Goal: Task Accomplishment & Management: Manage account settings

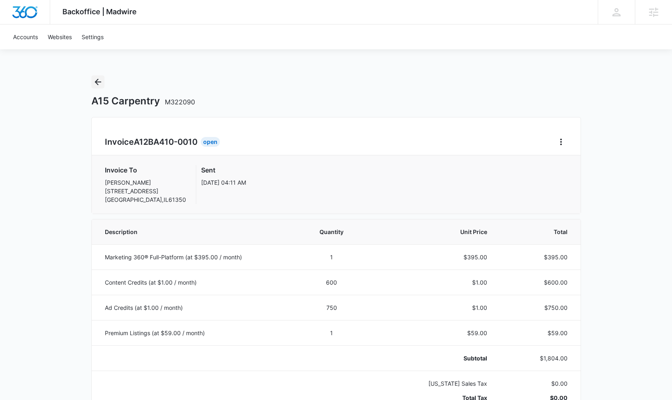
click at [97, 83] on icon "Back" at bounding box center [98, 82] width 10 height 10
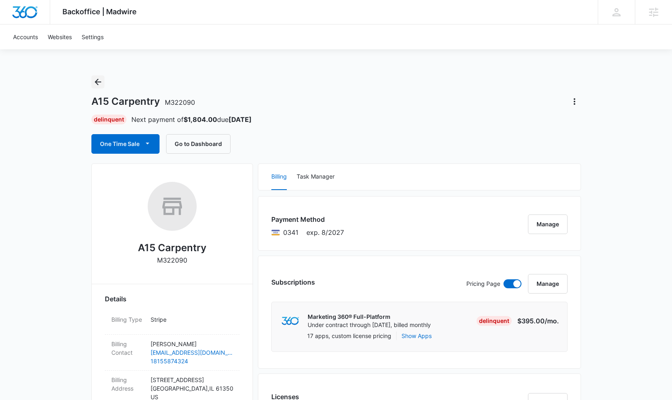
click at [96, 85] on icon "Back" at bounding box center [98, 82] width 10 height 10
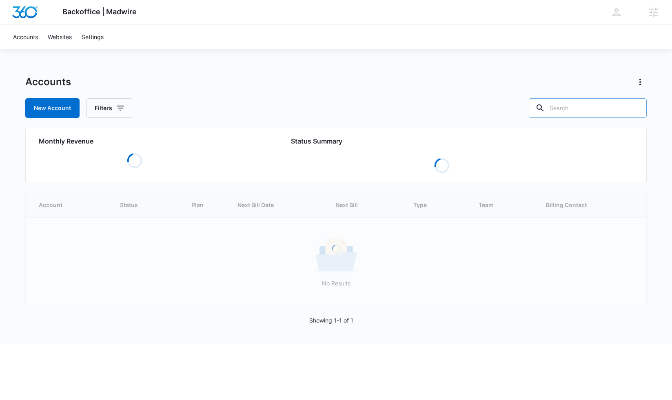
click at [566, 114] on input "text" at bounding box center [587, 108] width 118 height 20
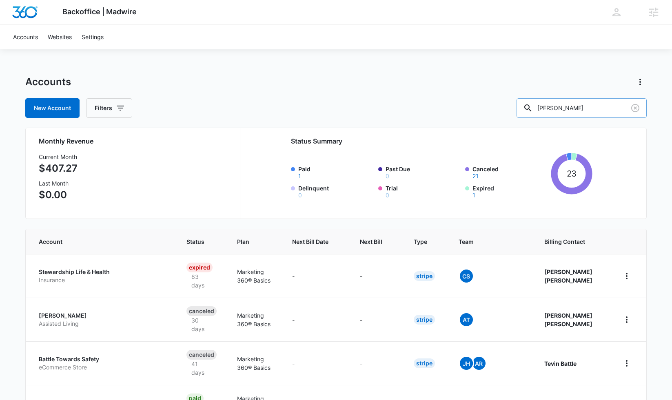
type input "[PERSON_NAME]"
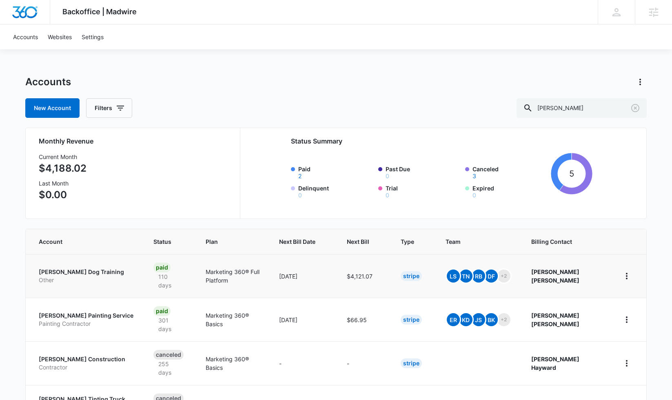
click at [67, 271] on p "[PERSON_NAME] Dog Training" at bounding box center [86, 272] width 95 height 8
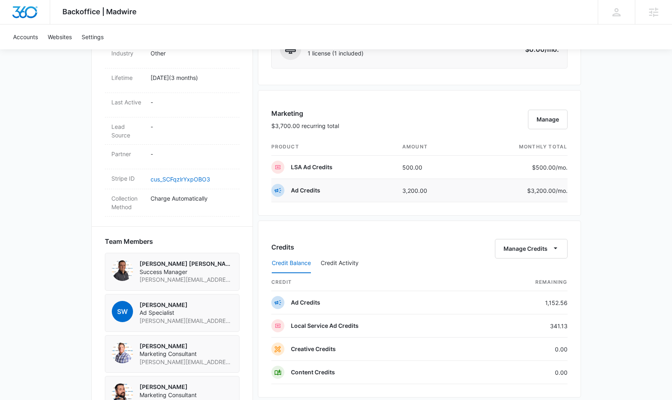
scroll to position [433, 0]
click at [555, 120] on button "Manage" at bounding box center [548, 120] width 40 height 20
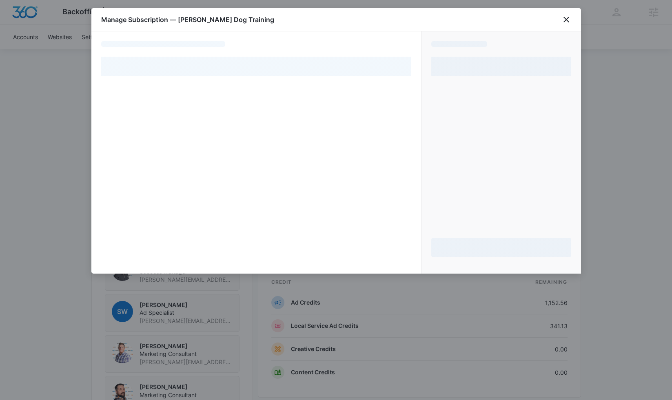
select select "pm_1RHrWuA4n8RTgNjUH1ZNJPd1"
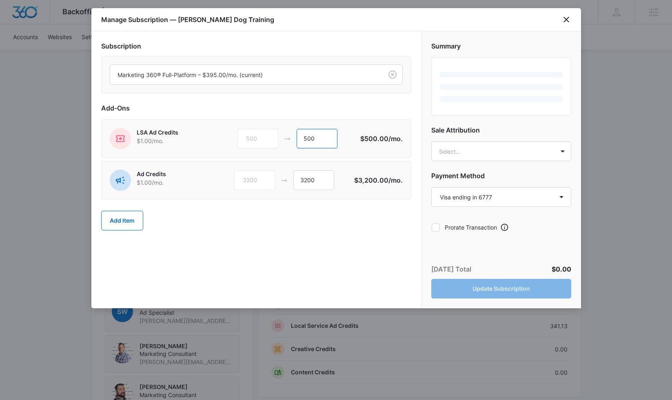
click at [304, 140] on input "500" at bounding box center [316, 139] width 41 height 20
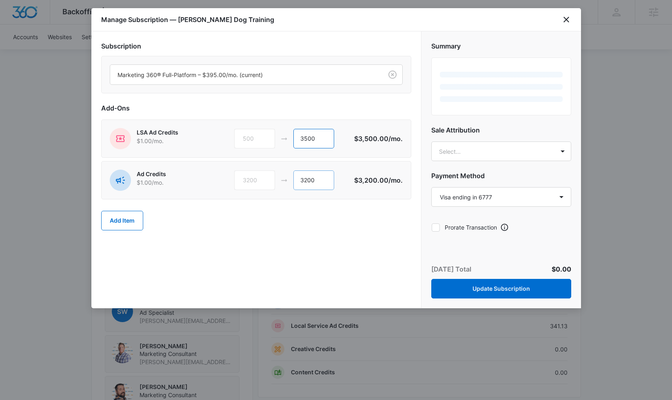
type input "3500"
click at [307, 179] on input "3200" at bounding box center [313, 180] width 41 height 20
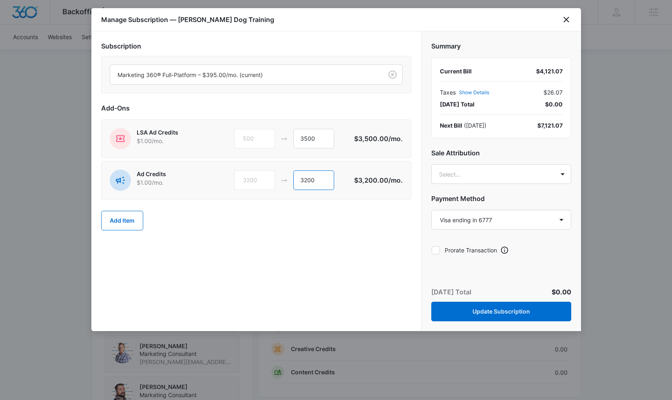
click at [307, 179] on input "3200" at bounding box center [313, 180] width 41 height 20
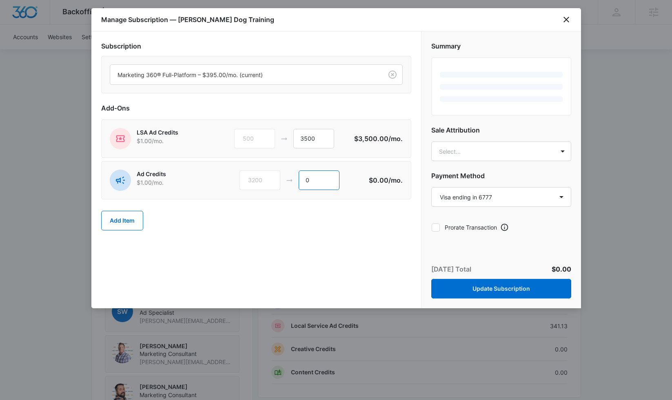
type input "0"
click at [363, 160] on div "Add-Ons LSA Ad Credits $1.00 /mo. 500 3500 $3,500.00 /mo. Ad Credits $1.00 /mo.…" at bounding box center [256, 170] width 310 height 135
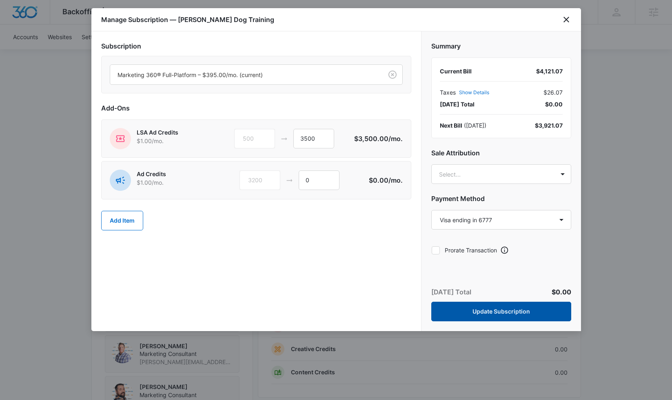
click at [462, 313] on button "Update Subscription" at bounding box center [501, 312] width 140 height 20
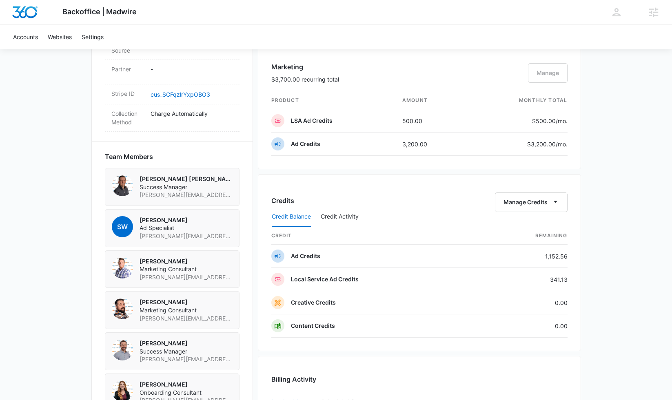
scroll to position [540, 0]
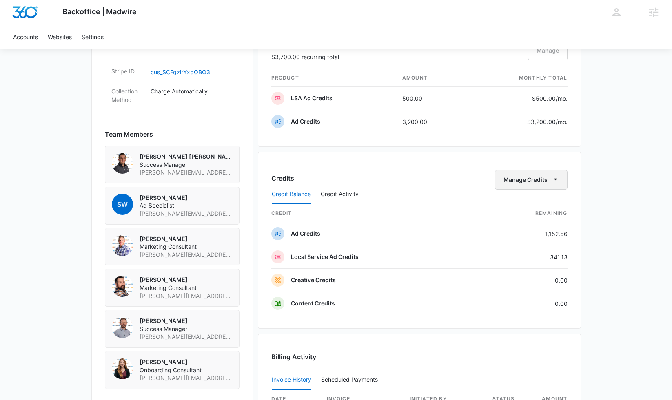
click at [554, 183] on span "button" at bounding box center [555, 180] width 10 height 10
click at [544, 205] on div "Transfer Credits" at bounding box center [526, 206] width 43 height 6
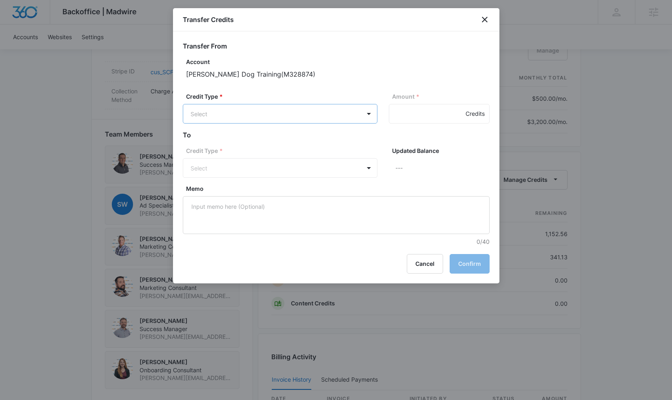
click at [247, 111] on body "Backoffice | Madwire Apps Settings Tommy Nagel tommy.nagel@madwire.com My Profi…" at bounding box center [336, 40] width 672 height 1160
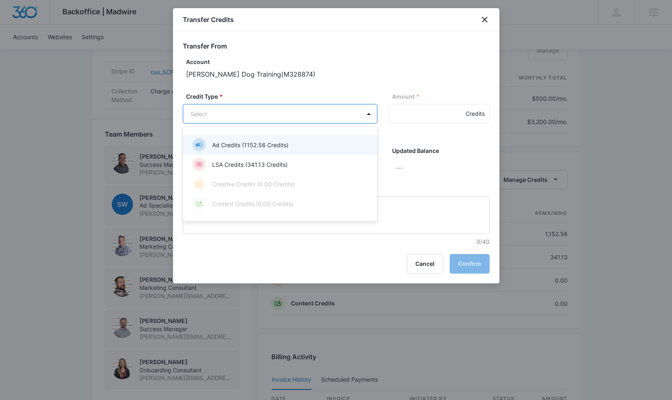
click at [260, 146] on p "Ad Credits (1152.56 Credits)" at bounding box center [250, 145] width 76 height 9
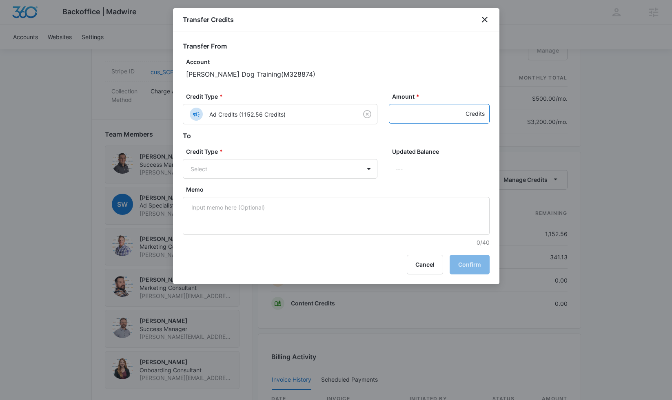
click at [413, 113] on input "Amount *" at bounding box center [439, 114] width 101 height 20
type input "1152.56"
click at [291, 174] on body "Backoffice | Madwire Apps Settings Tommy Nagel tommy.nagel@madwire.com My Profi…" at bounding box center [336, 40] width 672 height 1160
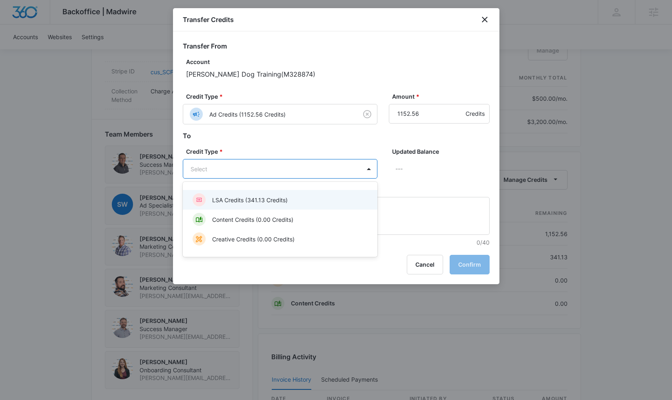
click at [282, 203] on p "LSA Credits (341.13 Credits)" at bounding box center [249, 200] width 75 height 9
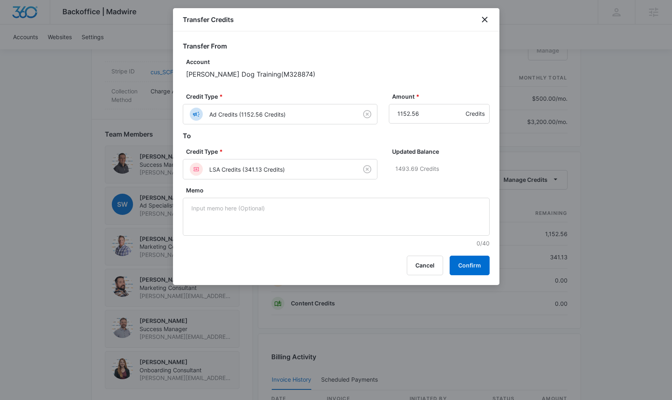
click at [317, 142] on form "Transfer From Account Ward's Dog Training ( M328874 ) Credit Type * Ad Credits …" at bounding box center [336, 144] width 307 height 206
click at [471, 265] on button "Confirm" at bounding box center [469, 266] width 40 height 20
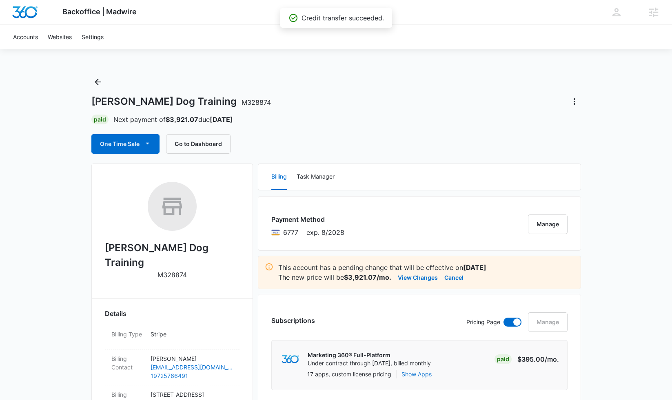
scroll to position [0, 0]
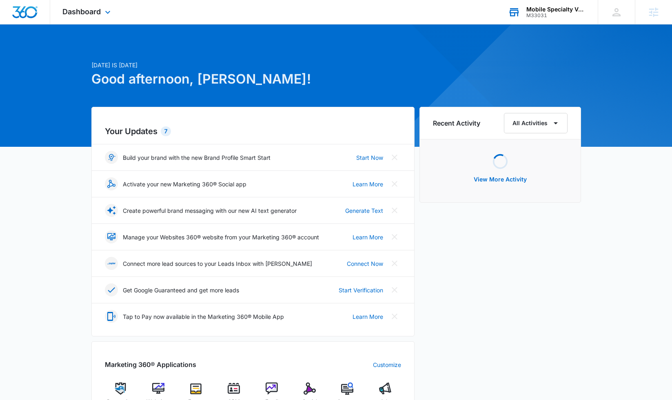
click at [542, 7] on div "Mobile Specialty Vehicles" at bounding box center [556, 9] width 60 height 7
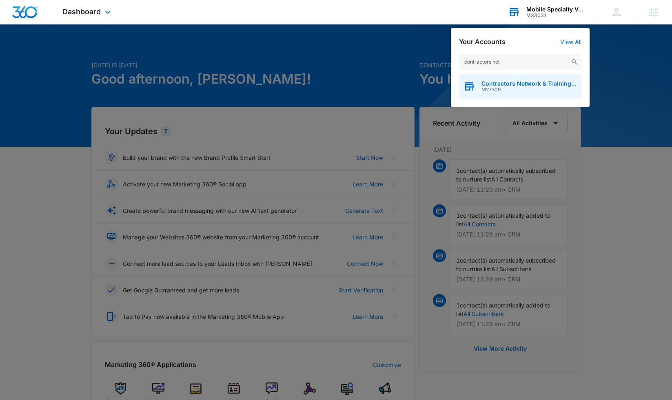
type input "contractors net"
click at [532, 89] on span "M27309" at bounding box center [529, 90] width 96 height 6
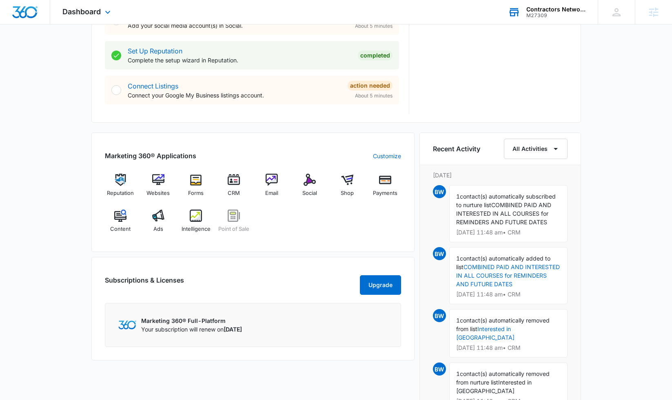
scroll to position [400, 0]
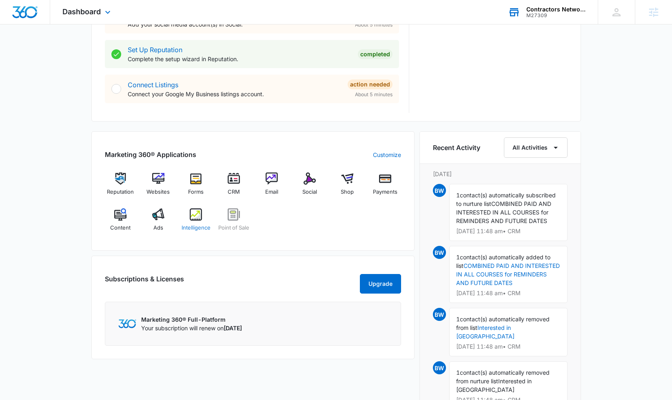
click at [197, 213] on img at bounding box center [196, 214] width 12 height 12
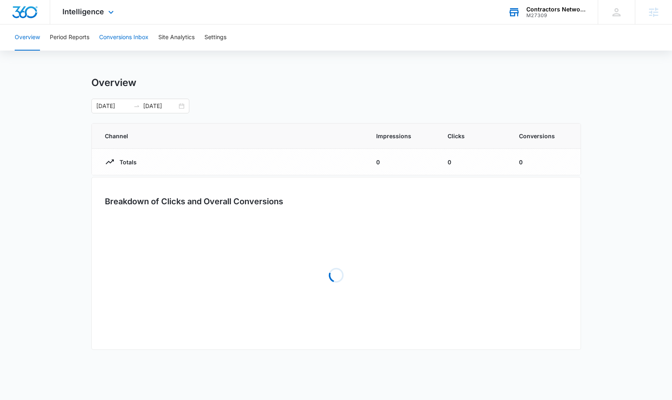
click at [115, 39] on button "Conversions Inbox" at bounding box center [123, 37] width 49 height 26
